Goal: Task Accomplishment & Management: Use online tool/utility

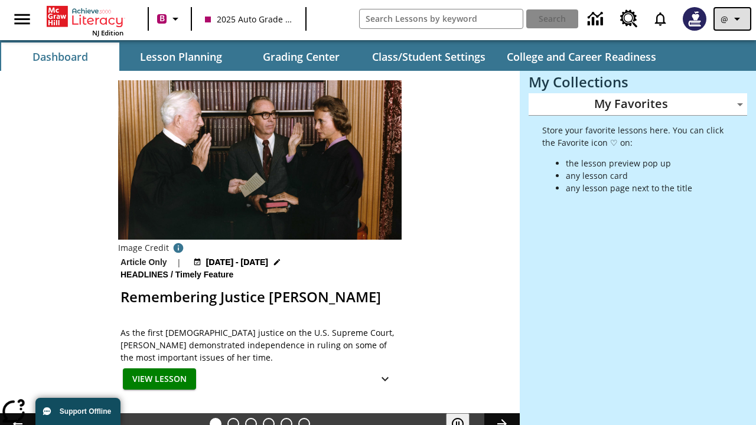
click at [733, 19] on icon "Profile/Settings" at bounding box center [737, 19] width 14 height 14
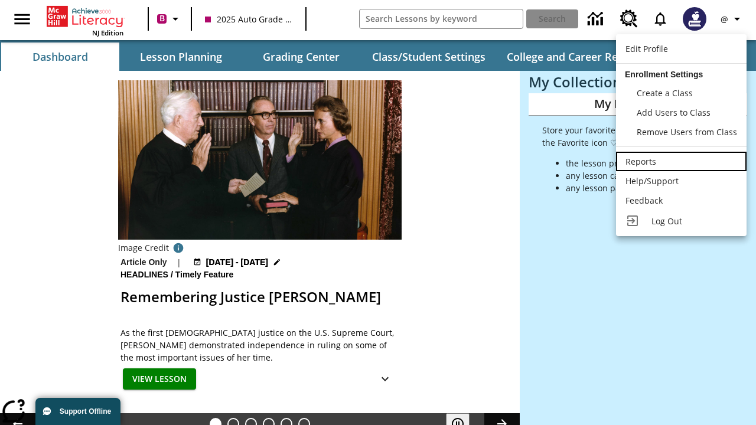
click at [681, 161] on div "Reports" at bounding box center [682, 161] width 112 height 12
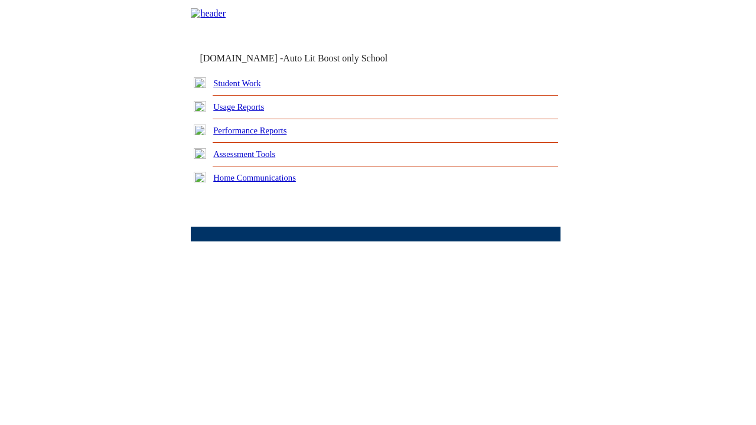
click at [263, 135] on link "Performance Reports" at bounding box center [249, 130] width 73 height 9
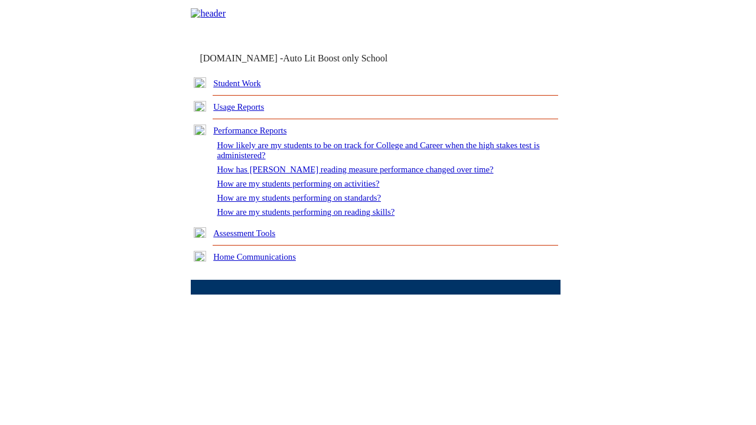
click at [317, 217] on link "How are my students performing on reading skills?" at bounding box center [306, 211] width 178 height 9
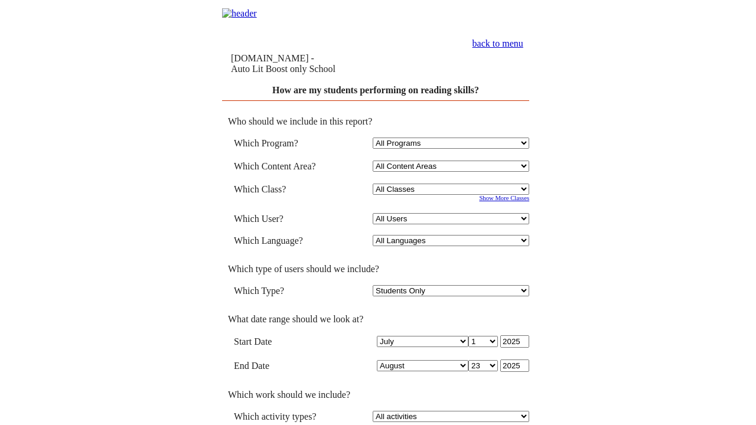
select select "4"
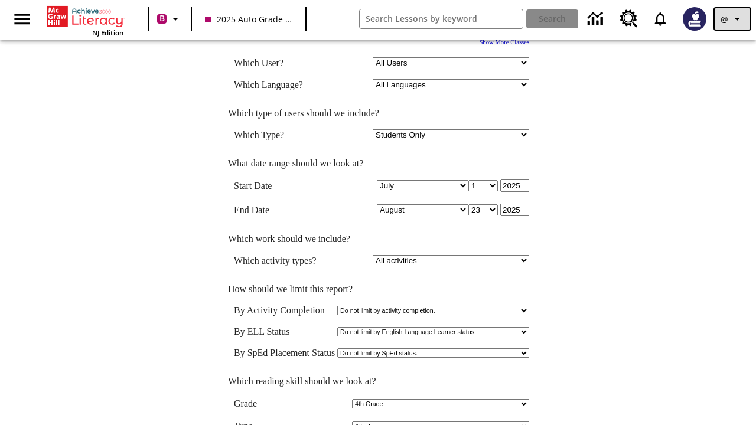
click at [733, 19] on icon "Profile/Settings" at bounding box center [737, 19] width 14 height 14
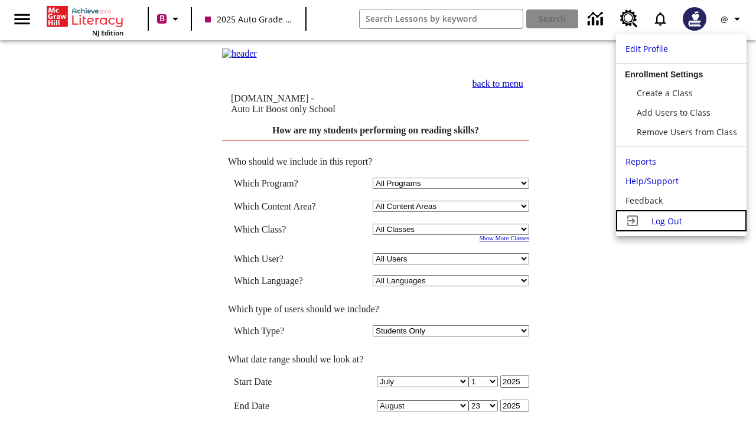
click at [681, 221] on span "Log Out" at bounding box center [667, 221] width 31 height 11
